Goal: Transaction & Acquisition: Download file/media

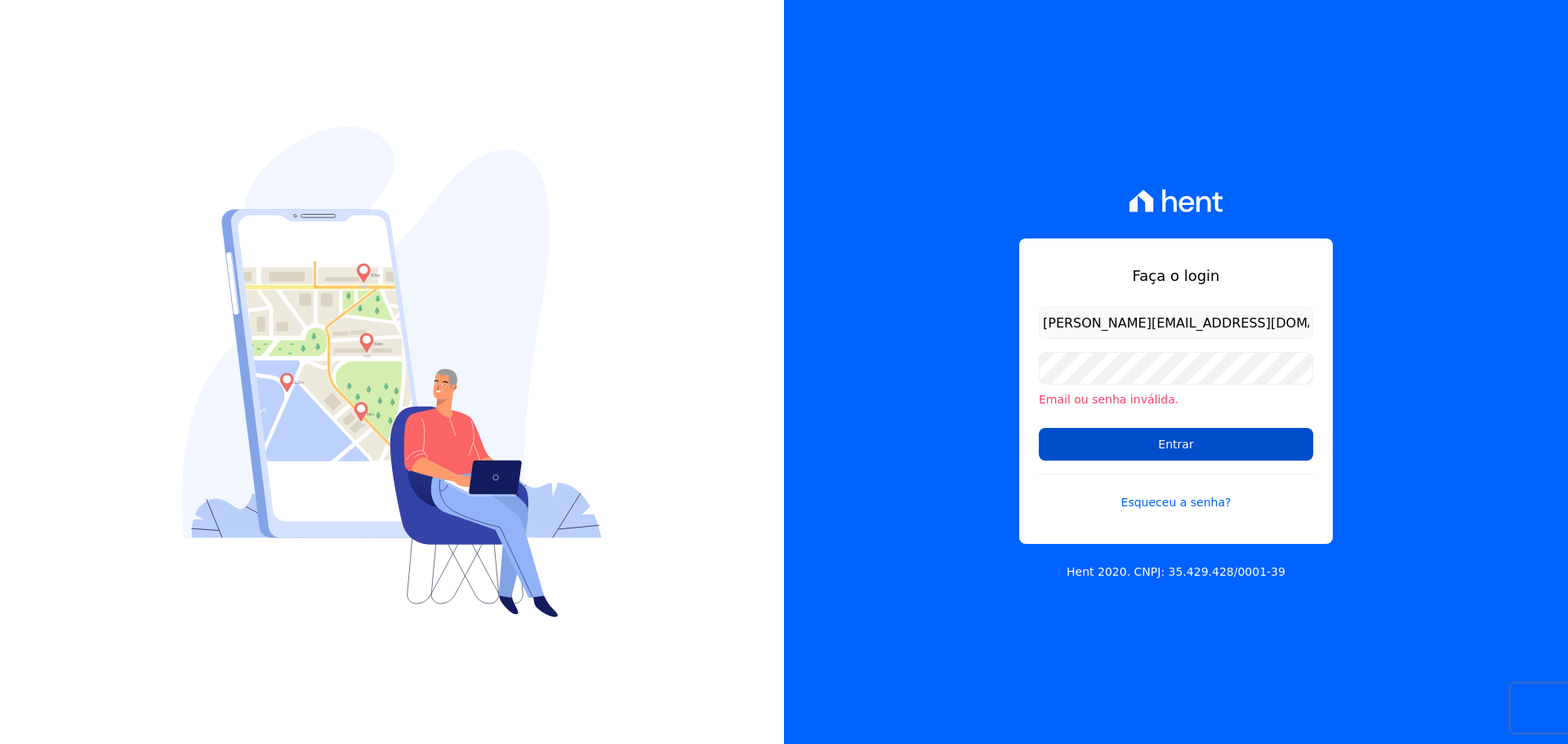
click at [1173, 440] on input "Entrar" at bounding box center [1175, 444] width 274 height 33
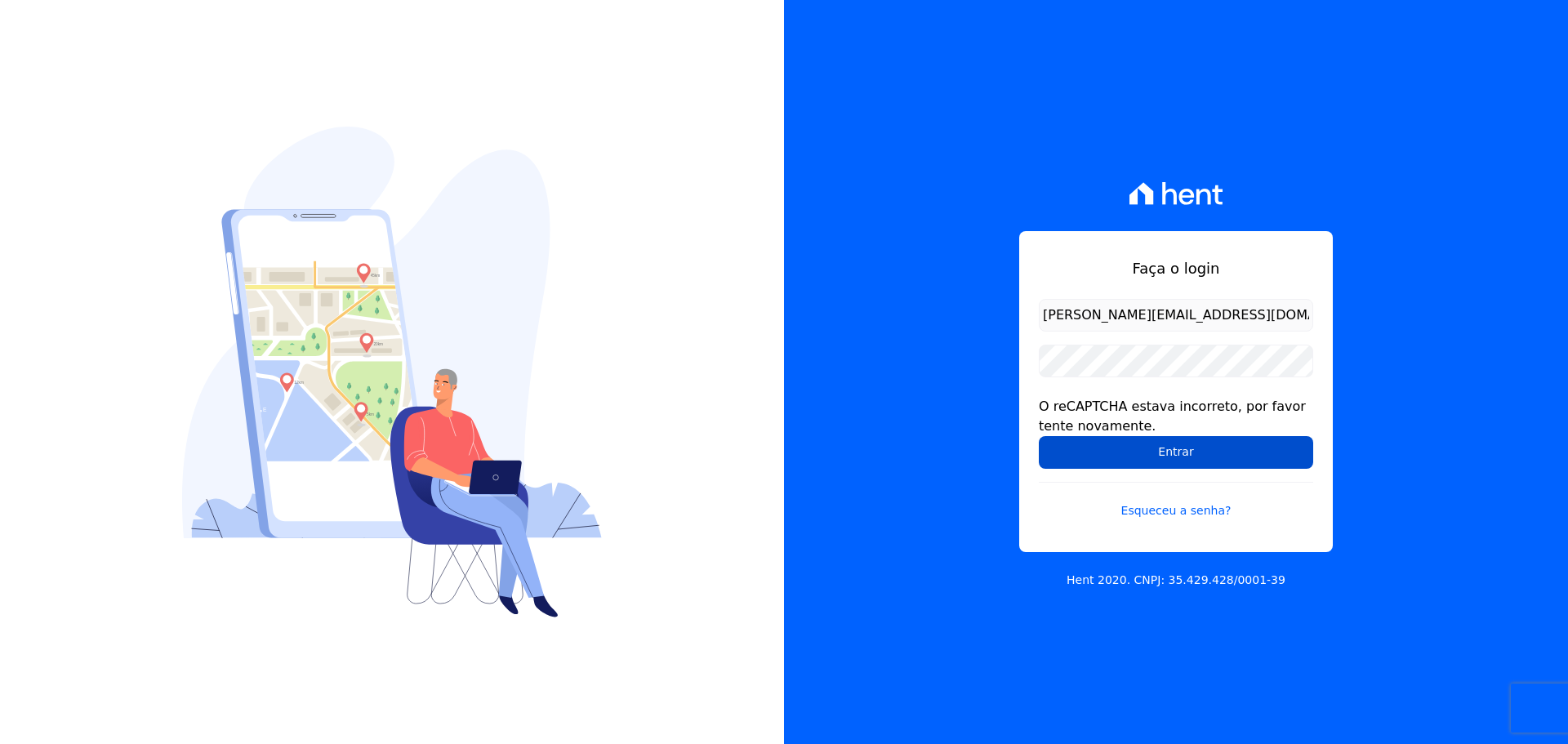
click at [1158, 466] on input "Entrar" at bounding box center [1175, 452] width 274 height 33
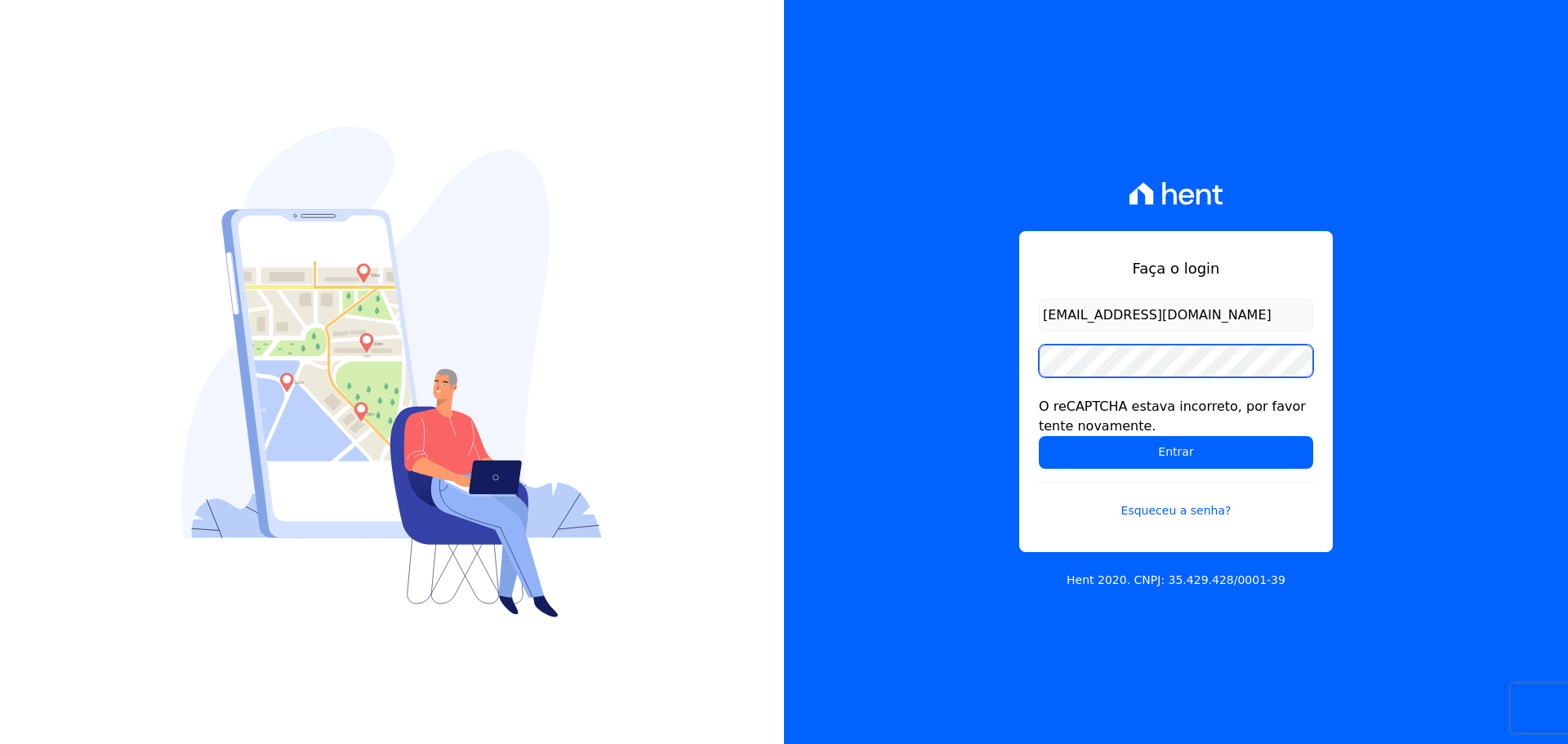
click at [970, 362] on div "Faça o login raquel.pradie@porto5.com.br O reCAPTCHA estava incorreto, por favo…" at bounding box center [1175, 372] width 784 height 744
click at [1039, 436] on input "Entrar" at bounding box center [1175, 452] width 274 height 33
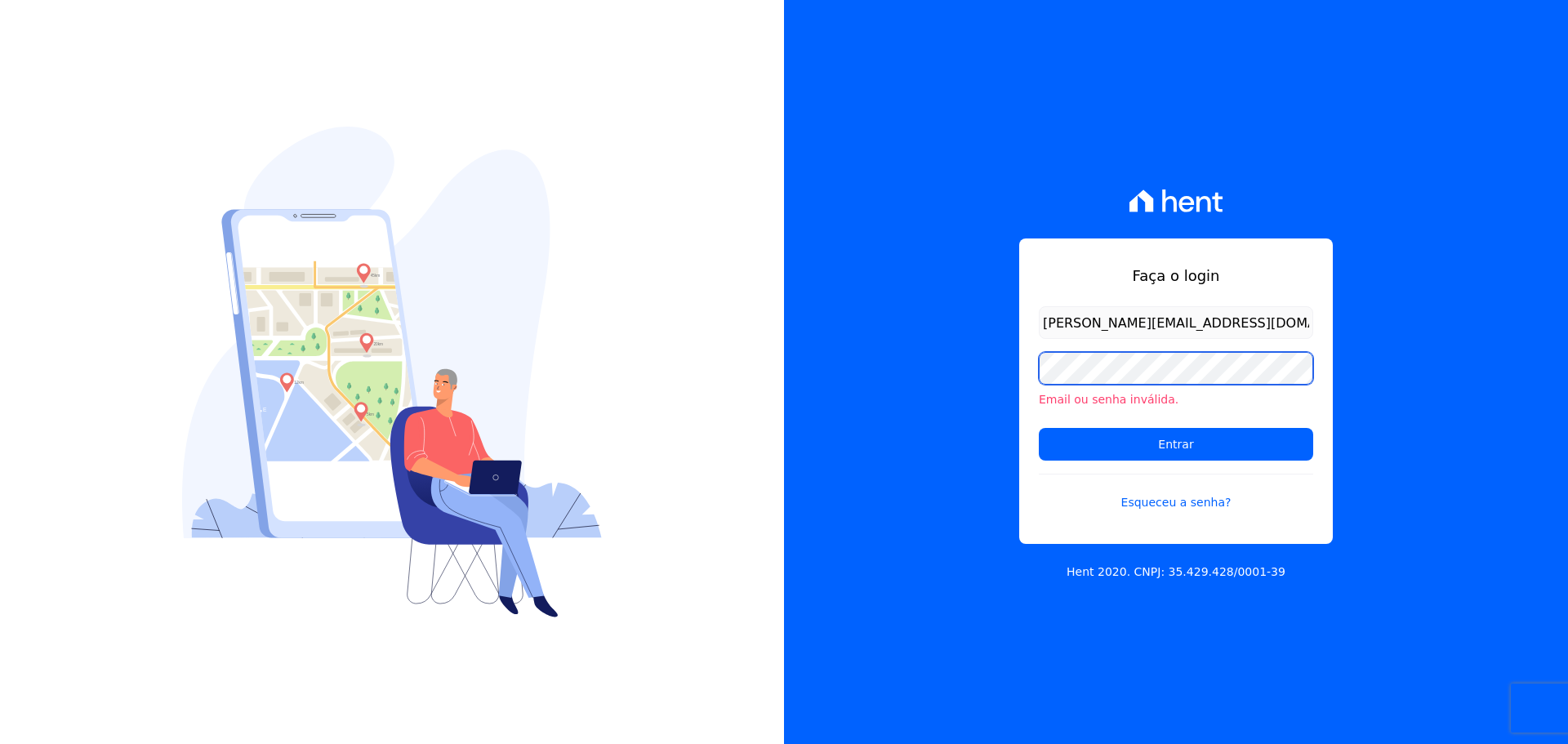
click at [1039, 428] on input "Entrar" at bounding box center [1175, 444] width 274 height 33
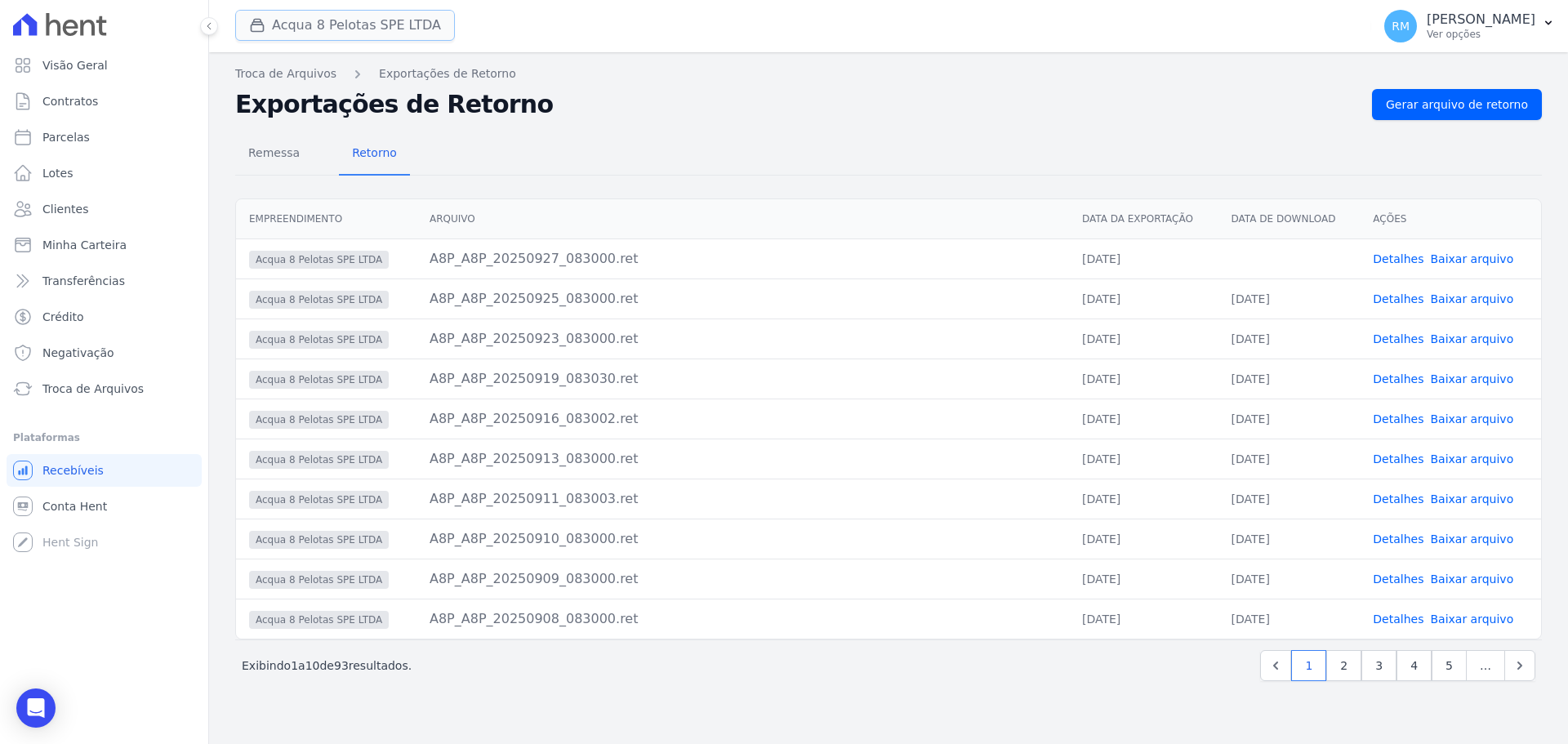
click at [330, 38] on button "Acqua 8 Pelotas SPE LTDA" at bounding box center [345, 25] width 220 height 31
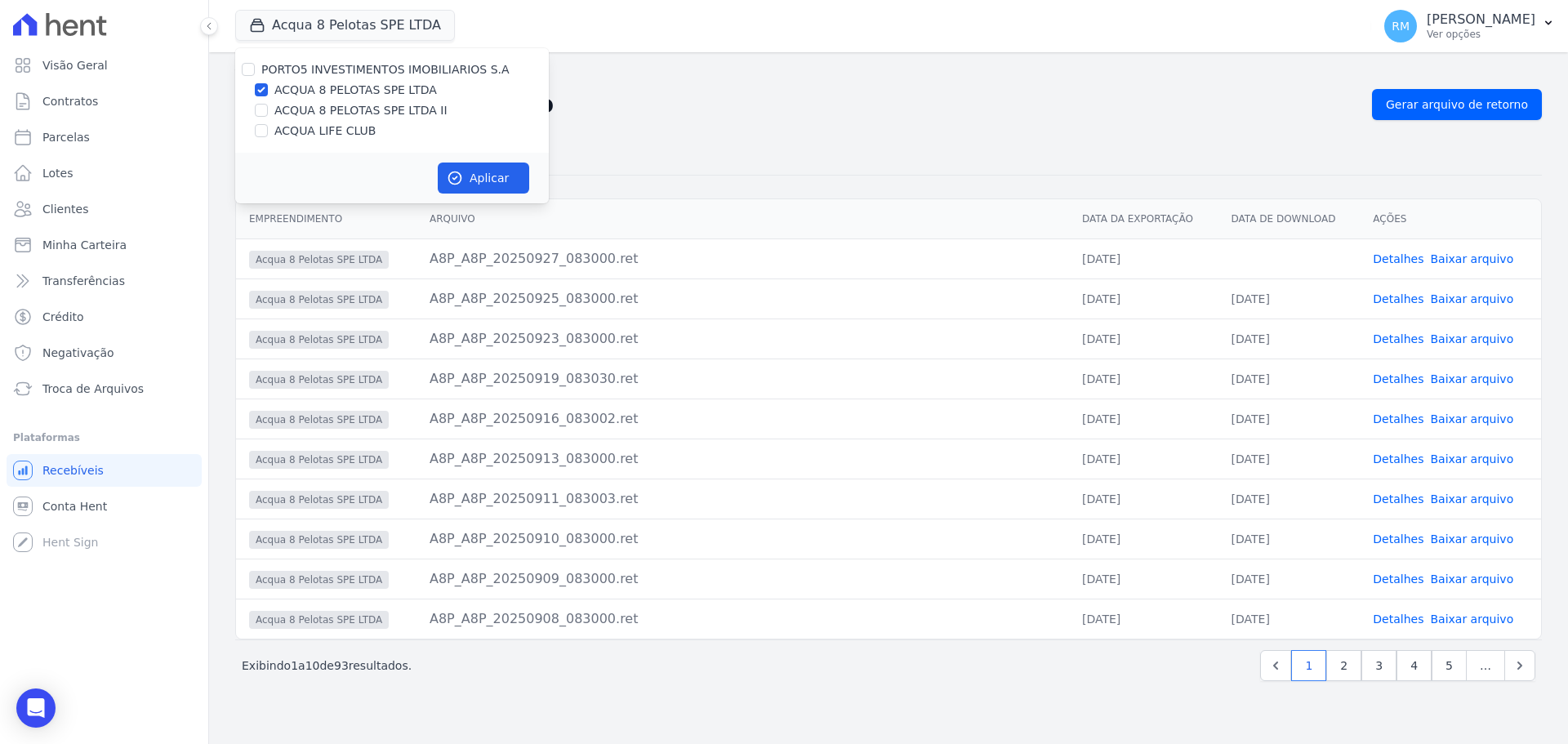
click at [303, 127] on label "ACQUA LIFE CLUB" at bounding box center [324, 131] width 101 height 18
click at [268, 127] on input "ACQUA LIFE CLUB" at bounding box center [262, 131] width 13 height 13
checkbox input "true"
click at [263, 88] on input "ACQUA 8 PELOTAS SPE LTDA" at bounding box center [262, 90] width 13 height 13
checkbox input "false"
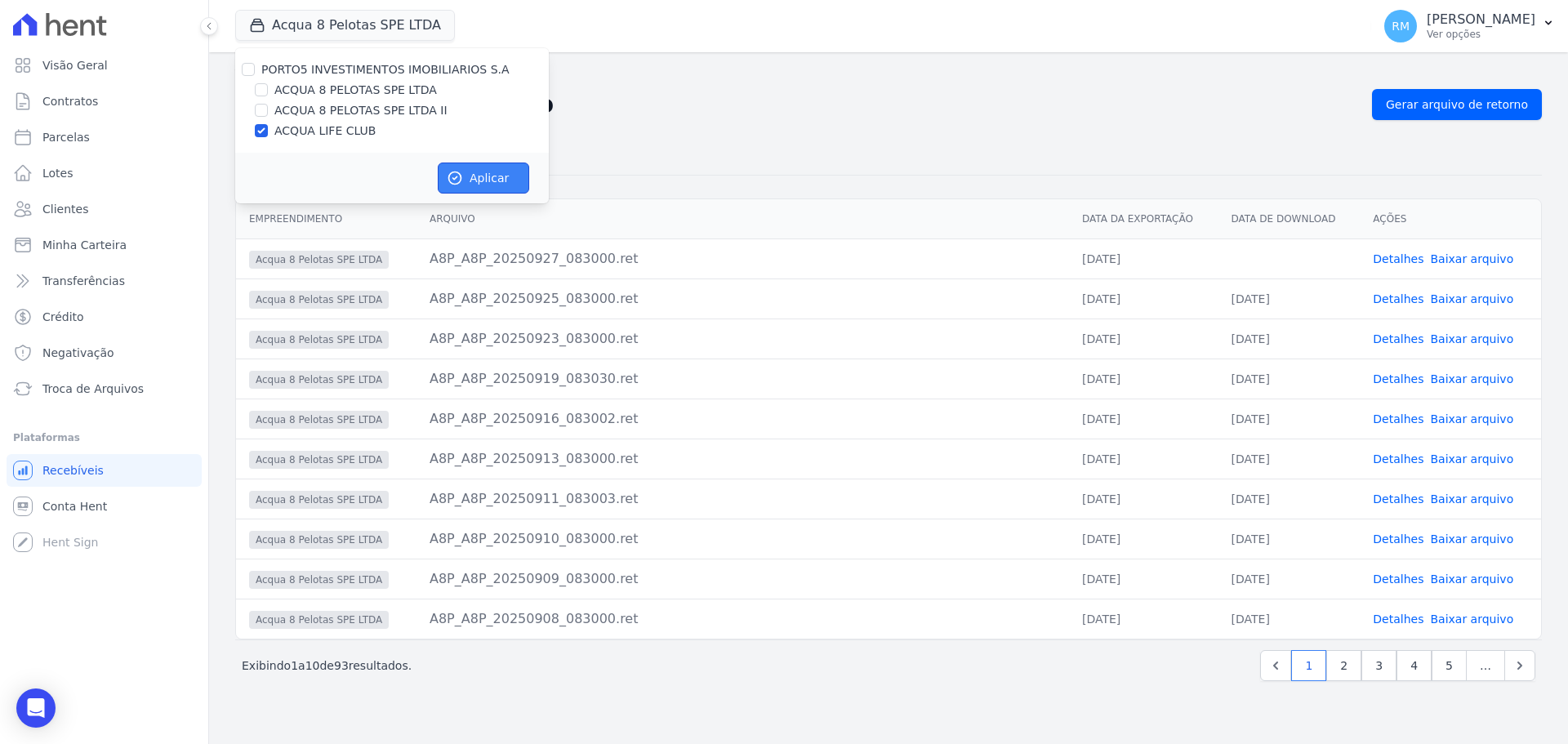
click at [486, 185] on button "Aplicar" at bounding box center [483, 178] width 92 height 31
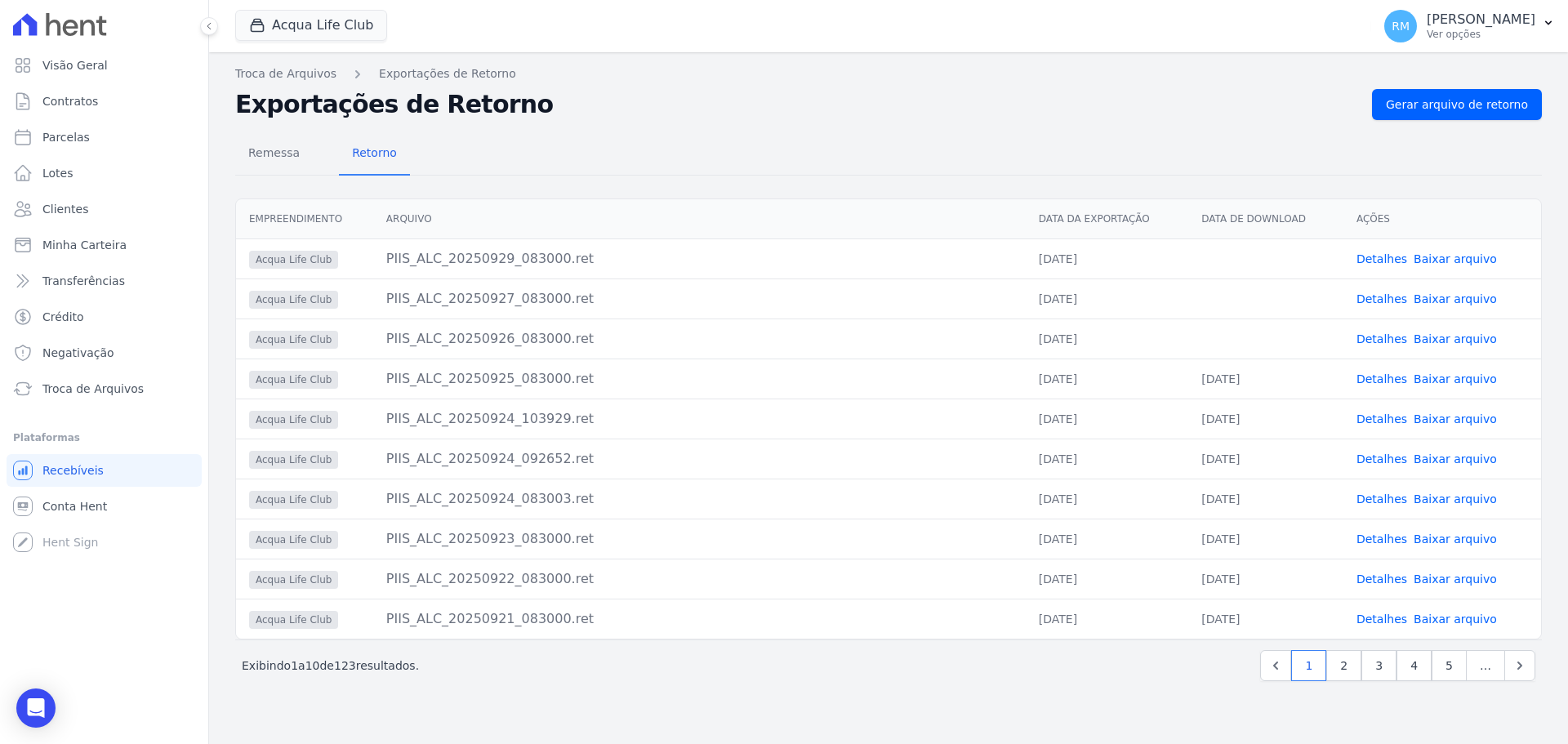
click at [1449, 339] on link "Baixar arquivo" at bounding box center [1455, 339] width 83 height 13
click at [1448, 297] on link "Baixar arquivo" at bounding box center [1455, 299] width 83 height 13
click at [1521, 273] on td "Detalhes Baixar arquivo" at bounding box center [1442, 259] width 198 height 40
click at [1462, 261] on link "Baixar arquivo" at bounding box center [1455, 259] width 83 height 13
click at [287, 33] on button "Acqua Life Club" at bounding box center [311, 25] width 152 height 31
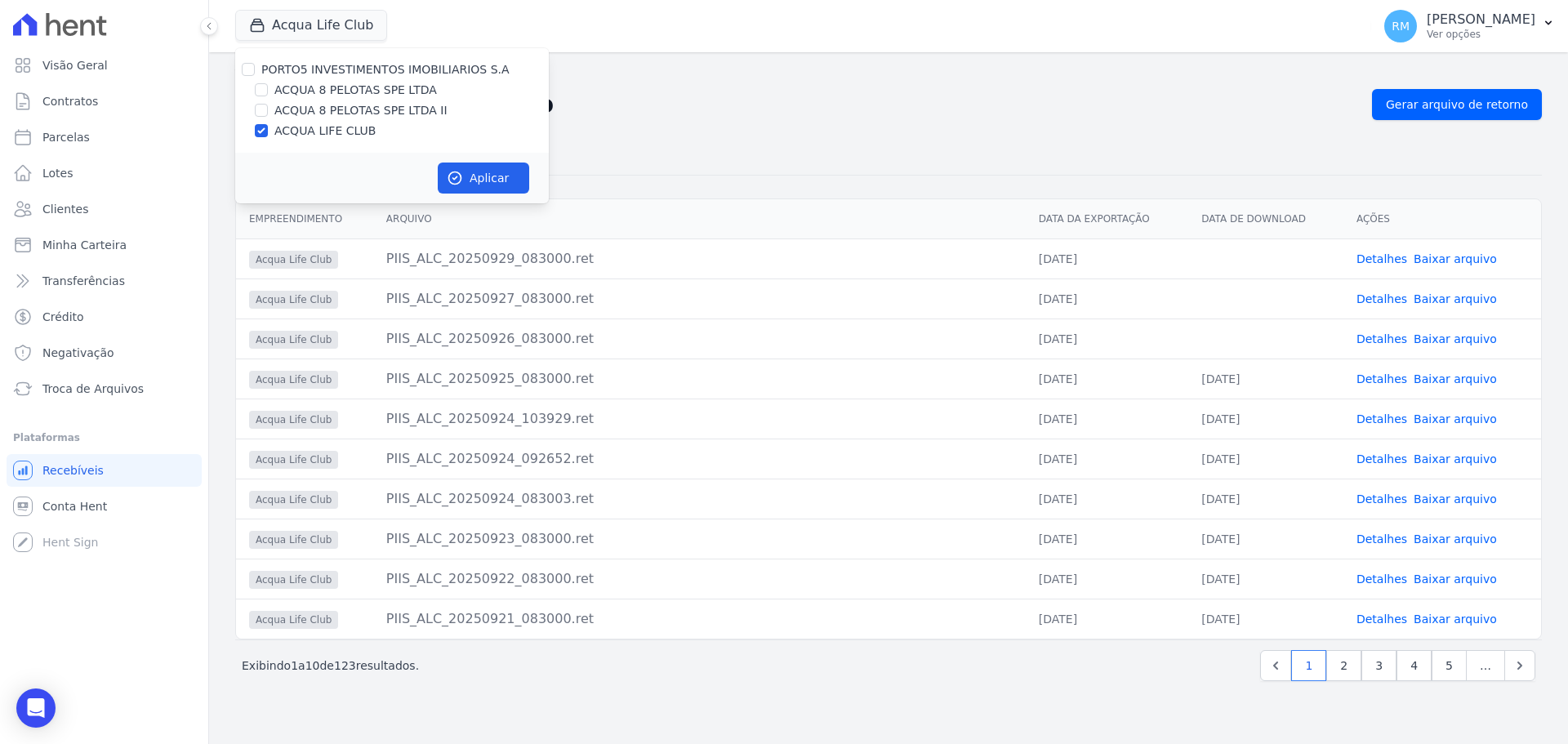
click at [285, 96] on label "ACQUA 8 PELOTAS SPE LTDA" at bounding box center [355, 90] width 163 height 18
click at [268, 96] on input "ACQUA 8 PELOTAS SPE LTDA" at bounding box center [262, 90] width 13 height 13
checkbox input "true"
click at [276, 132] on label "ACQUA LIFE CLUB" at bounding box center [324, 131] width 101 height 18
click at [268, 132] on input "ACQUA LIFE CLUB" at bounding box center [262, 131] width 13 height 13
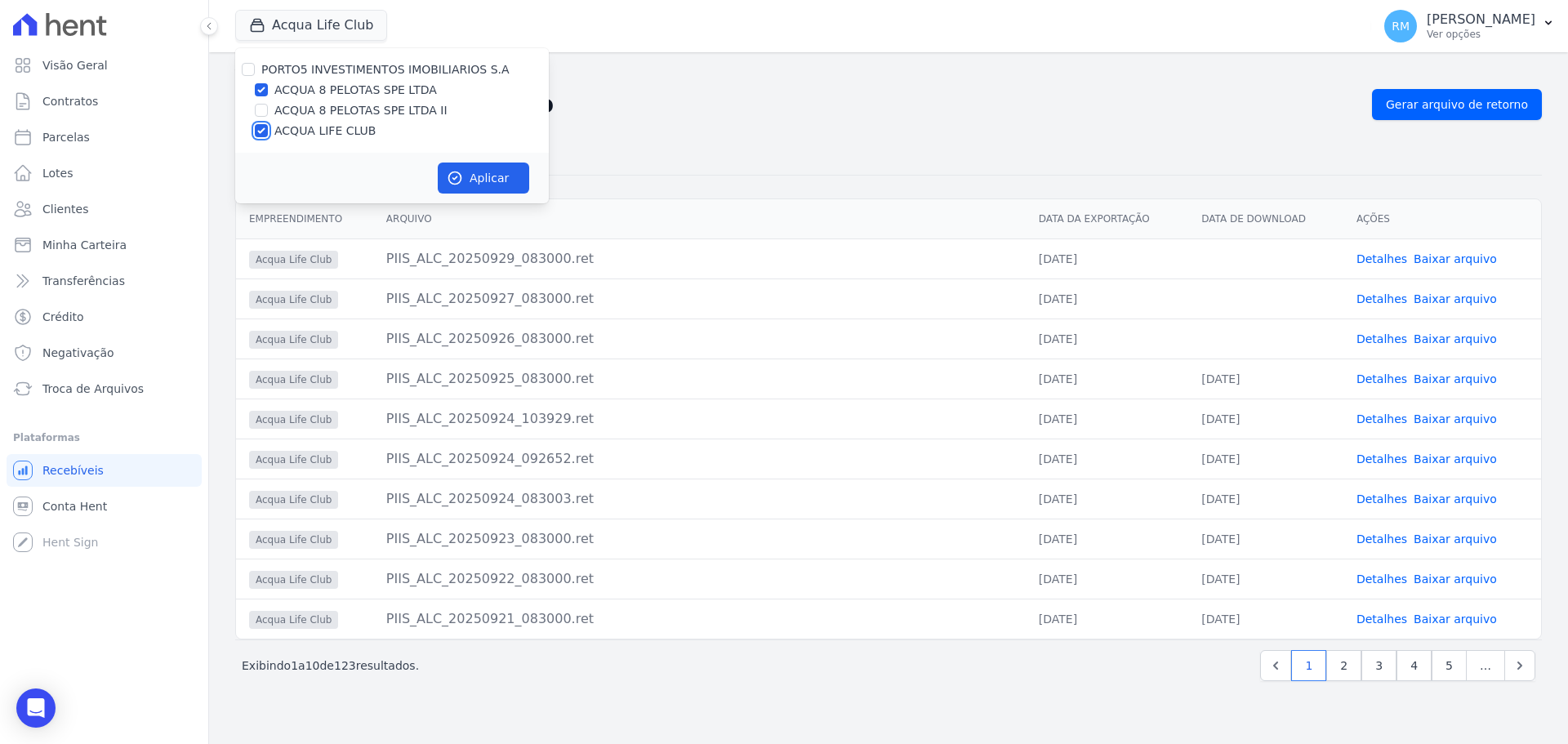
checkbox input "false"
click at [475, 177] on button "Aplicar" at bounding box center [483, 178] width 92 height 31
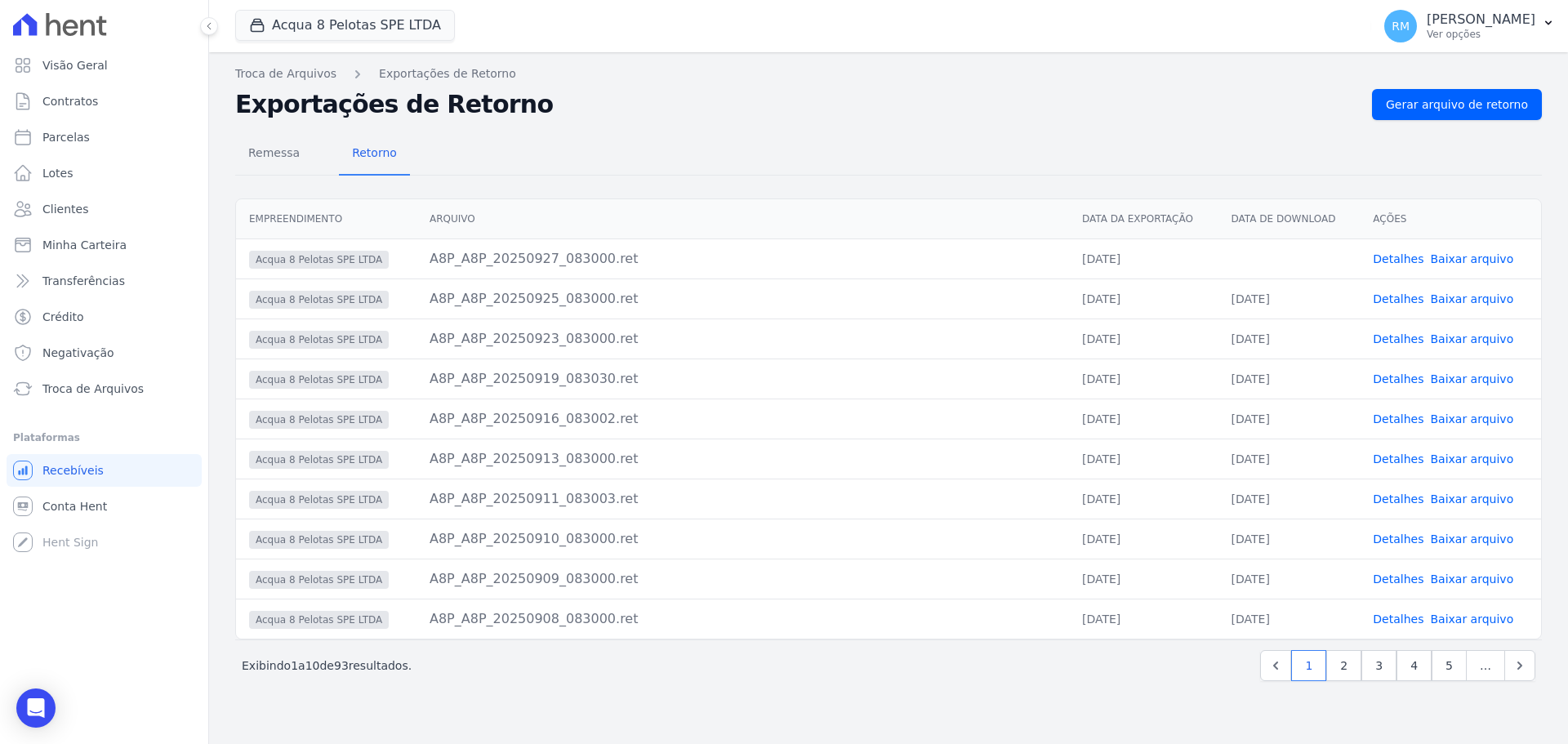
click at [1478, 257] on link "Baixar arquivo" at bounding box center [1471, 259] width 83 height 13
click at [292, 30] on button "Acqua 8 Pelotas SPE LTDA" at bounding box center [345, 25] width 220 height 31
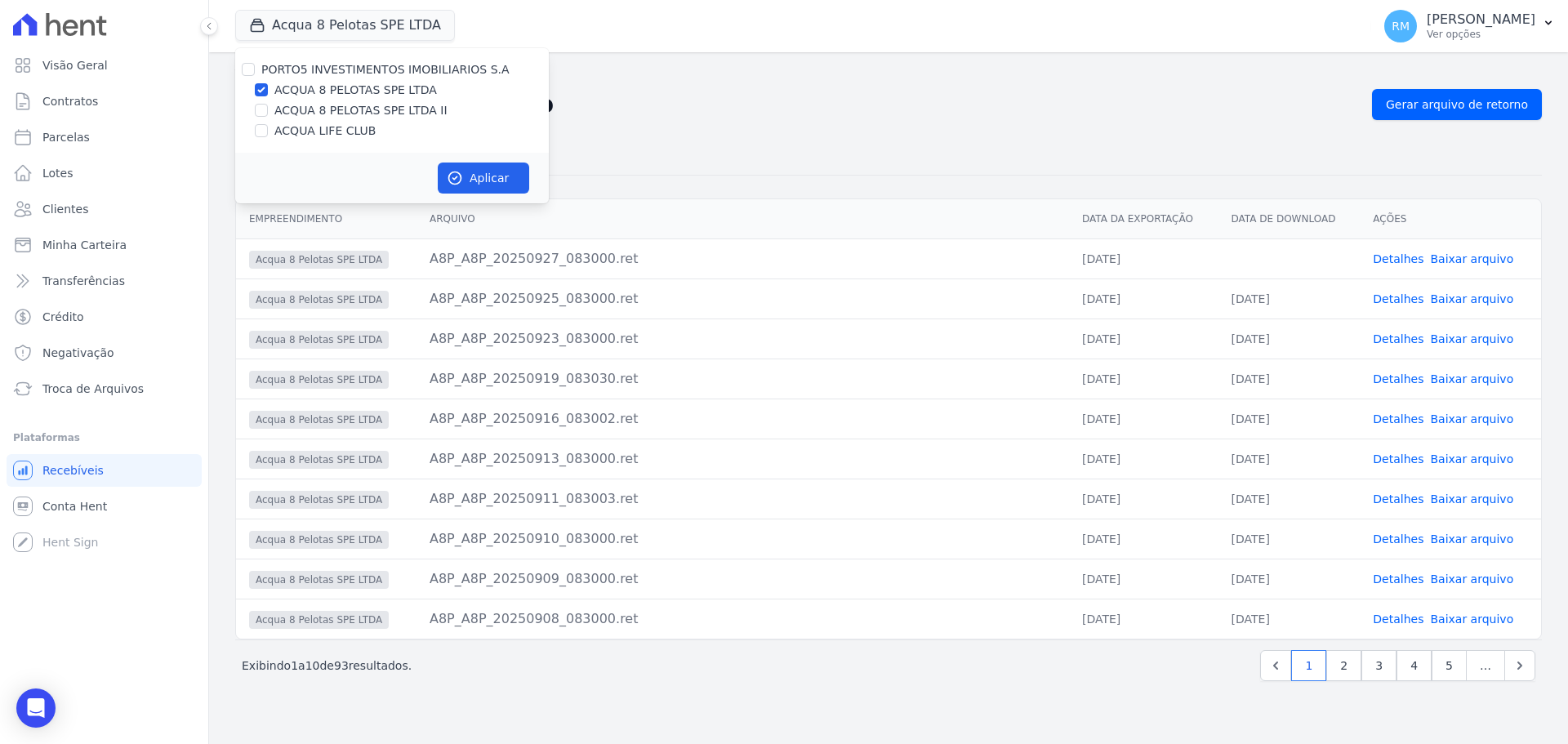
click at [293, 112] on label "ACQUA 8 PELOTAS SPE LTDA II" at bounding box center [361, 110] width 173 height 18
click at [268, 112] on input "ACQUA 8 PELOTAS SPE LTDA II" at bounding box center [262, 110] width 13 height 13
checkbox input "true"
click at [289, 89] on label "ACQUA 8 PELOTAS SPE LTDA" at bounding box center [355, 90] width 163 height 18
click at [268, 89] on input "ACQUA 8 PELOTAS SPE LTDA" at bounding box center [262, 90] width 13 height 13
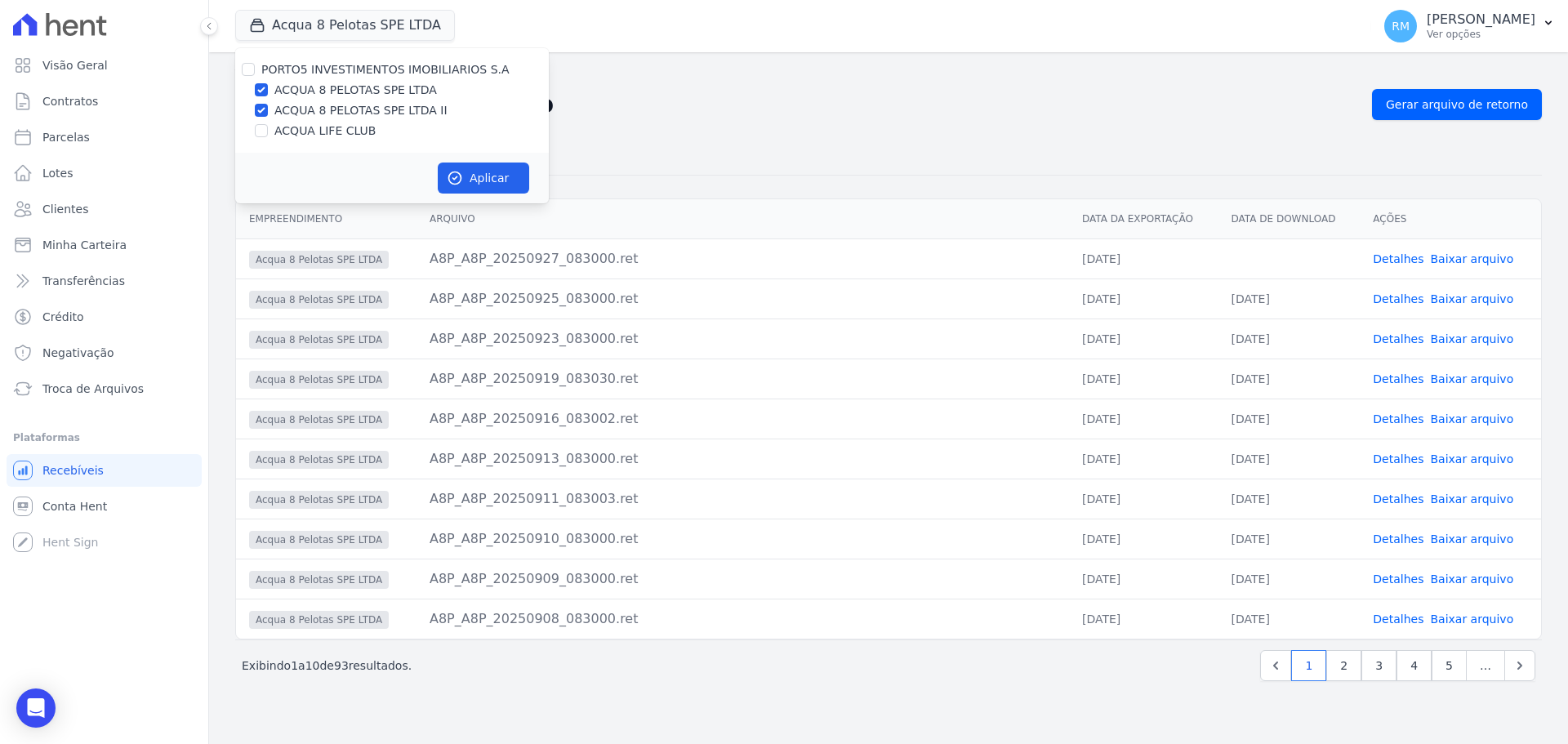
checkbox input "false"
click at [441, 182] on button "Aplicar" at bounding box center [483, 178] width 92 height 31
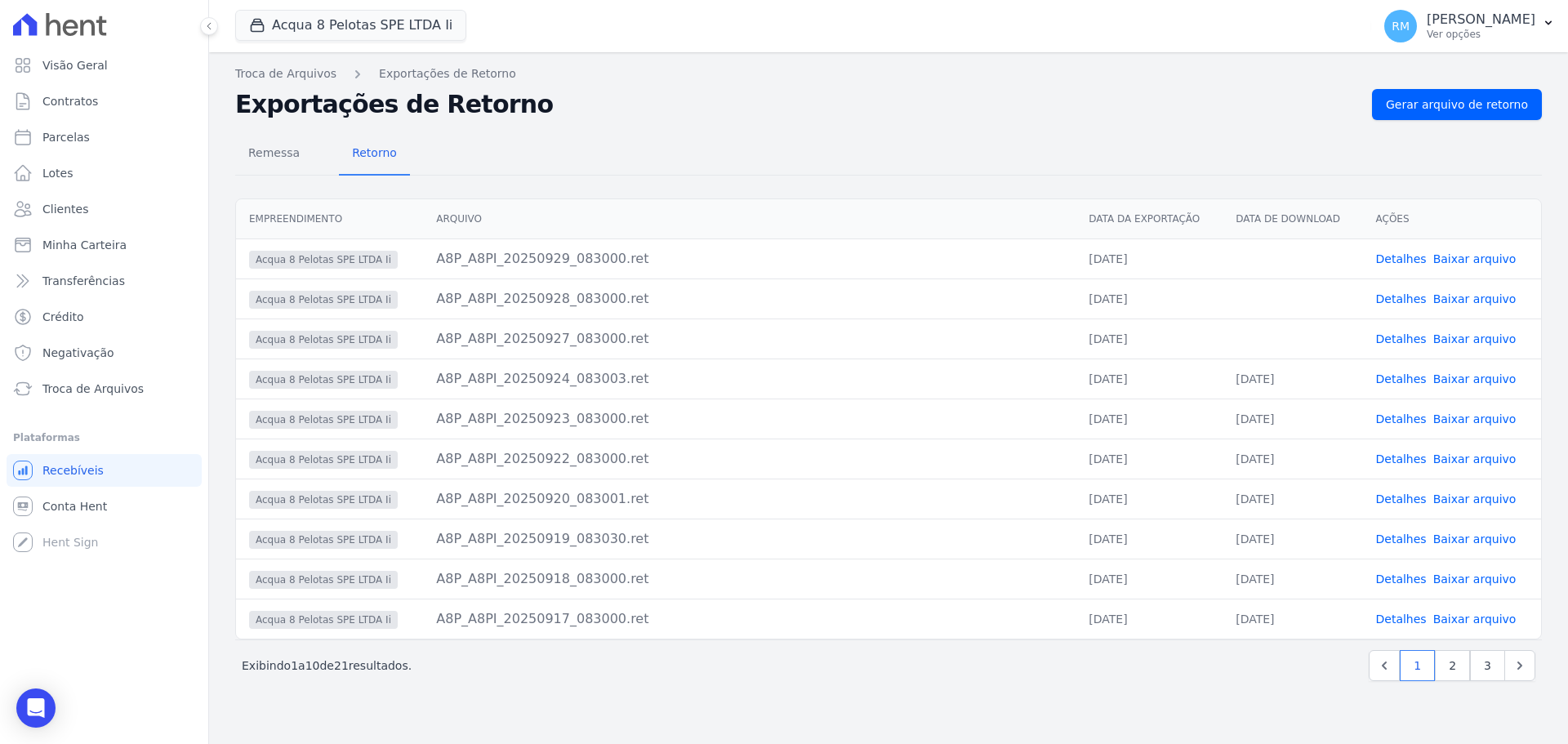
click at [1487, 338] on link "Baixar arquivo" at bounding box center [1475, 339] width 83 height 13
click at [1484, 300] on link "Baixar arquivo" at bounding box center [1475, 299] width 83 height 13
click at [1457, 262] on link "Baixar arquivo" at bounding box center [1475, 259] width 83 height 13
